Goal: Information Seeking & Learning: Learn about a topic

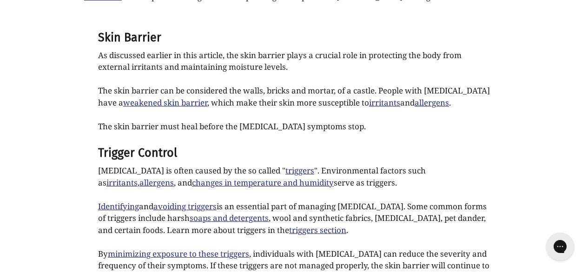
scroll to position [1907, 0]
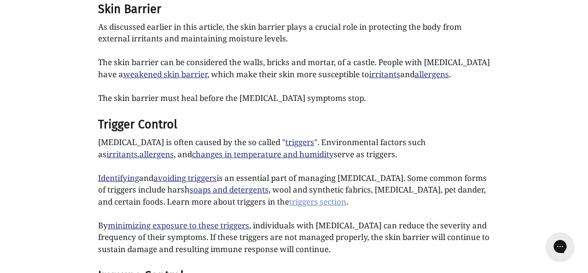
click at [313, 196] on link "triggers section" at bounding box center [317, 201] width 57 height 11
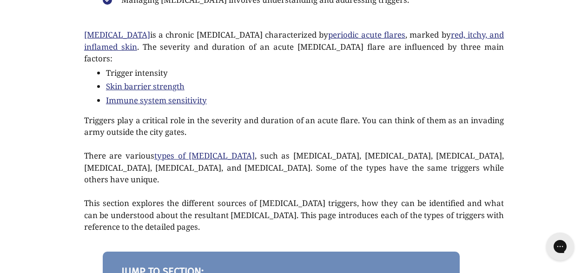
scroll to position [372, 0]
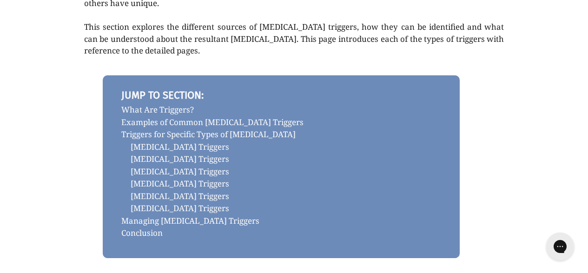
click at [311, 178] on link "Nummular Eczema Triggers" at bounding box center [281, 184] width 320 height 13
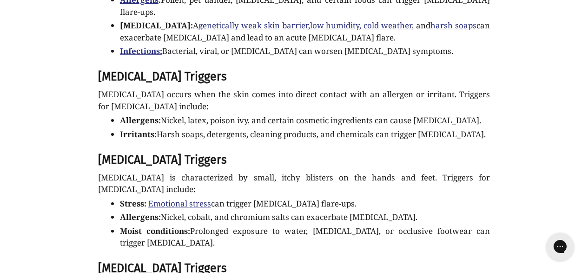
scroll to position [1602, 0]
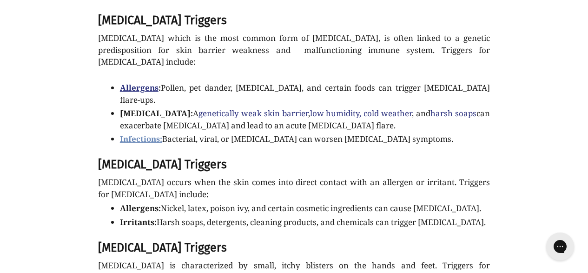
click at [149, 134] on strong "Infections:" at bounding box center [141, 139] width 42 height 11
